Goal: Information Seeking & Learning: Understand process/instructions

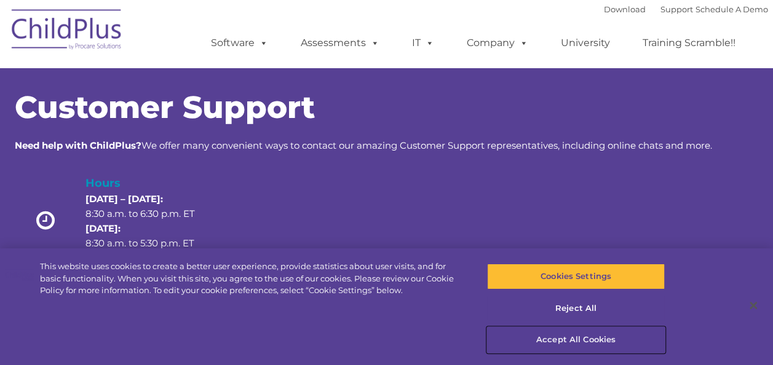
click at [582, 343] on button "Accept All Cookies" at bounding box center [576, 340] width 178 height 26
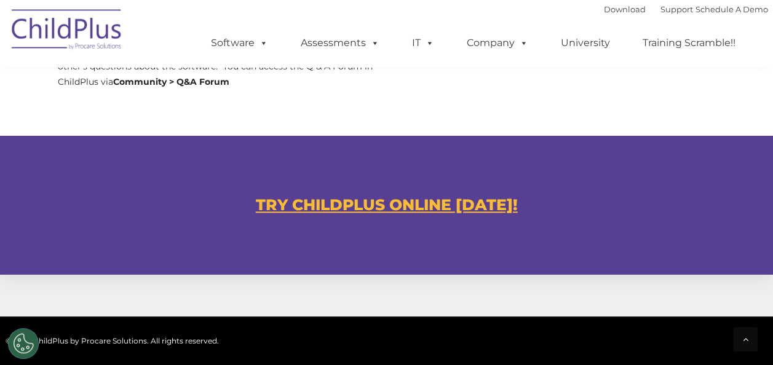
scroll to position [682, 0]
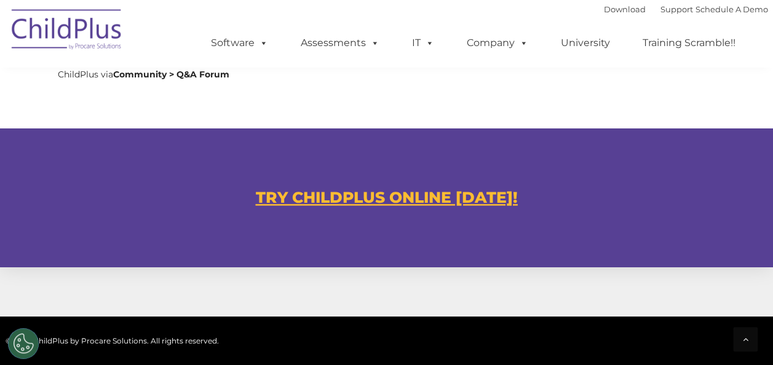
click at [458, 202] on u "TRY CHILDPLUS ONLINE TODAY!" at bounding box center [387, 197] width 262 height 18
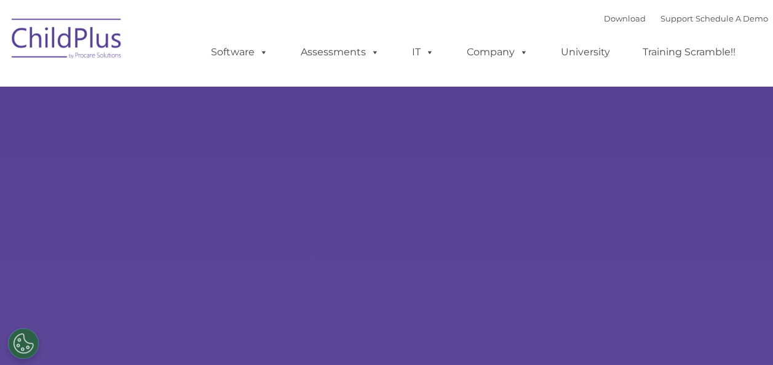
type input ""
select select "MEDIUM"
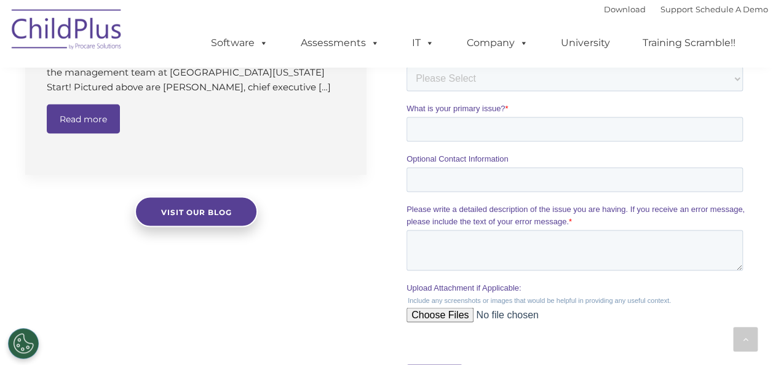
scroll to position [1493, 0]
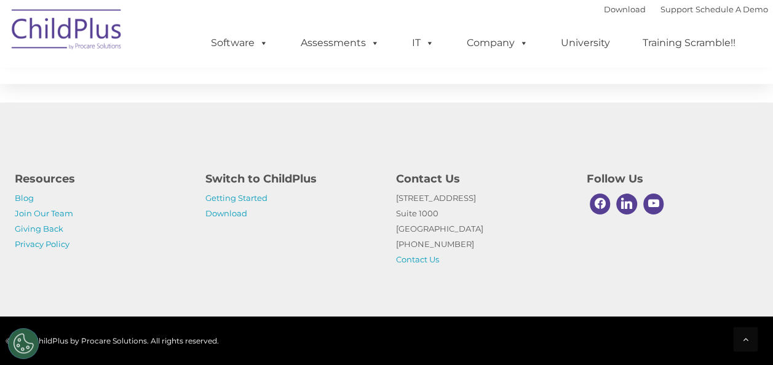
click at [225, 205] on p "Getting Started Download" at bounding box center [291, 206] width 172 height 31
click at [227, 213] on link "Download" at bounding box center [226, 214] width 42 height 10
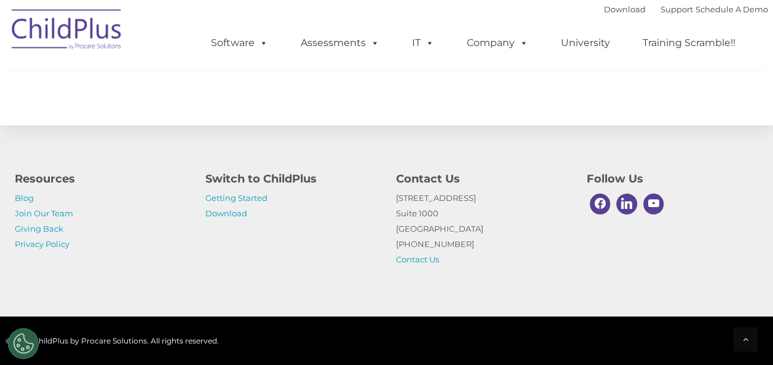
scroll to position [9015, 0]
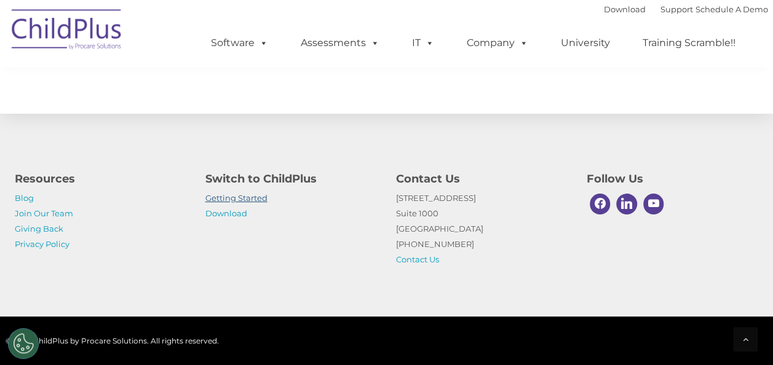
click at [247, 196] on link "Getting Started" at bounding box center [236, 198] width 62 height 10
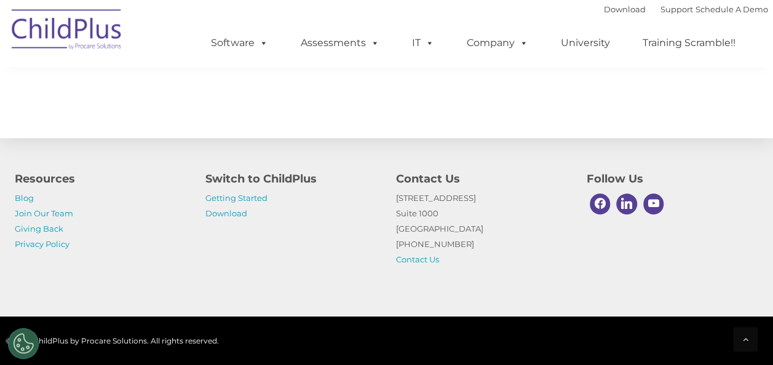
scroll to position [2024, 0]
